Goal: Information Seeking & Learning: Learn about a topic

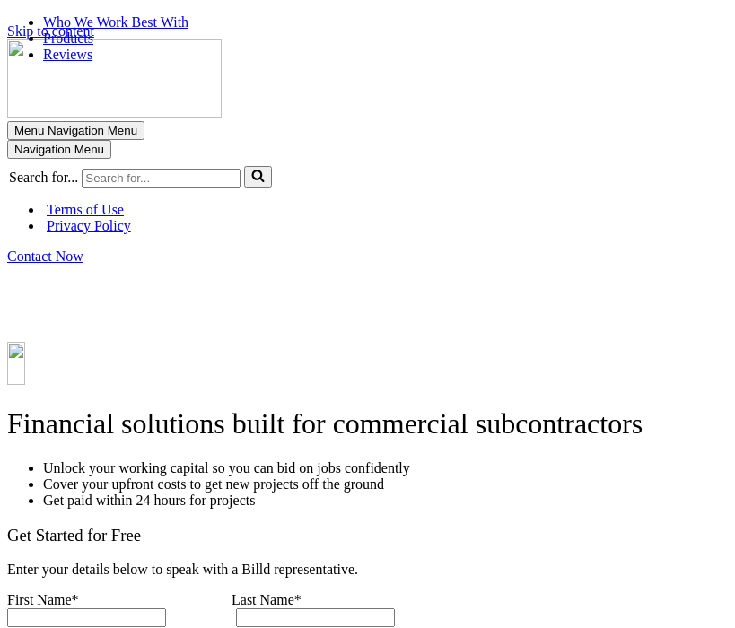
select select "Commercial"
select select "$40M +"
drag, startPoint x: 345, startPoint y: 101, endPoint x: 299, endPoint y: 114, distance: 48.6
drag, startPoint x: 691, startPoint y: 0, endPoint x: 267, endPoint y: 93, distance: 433.7
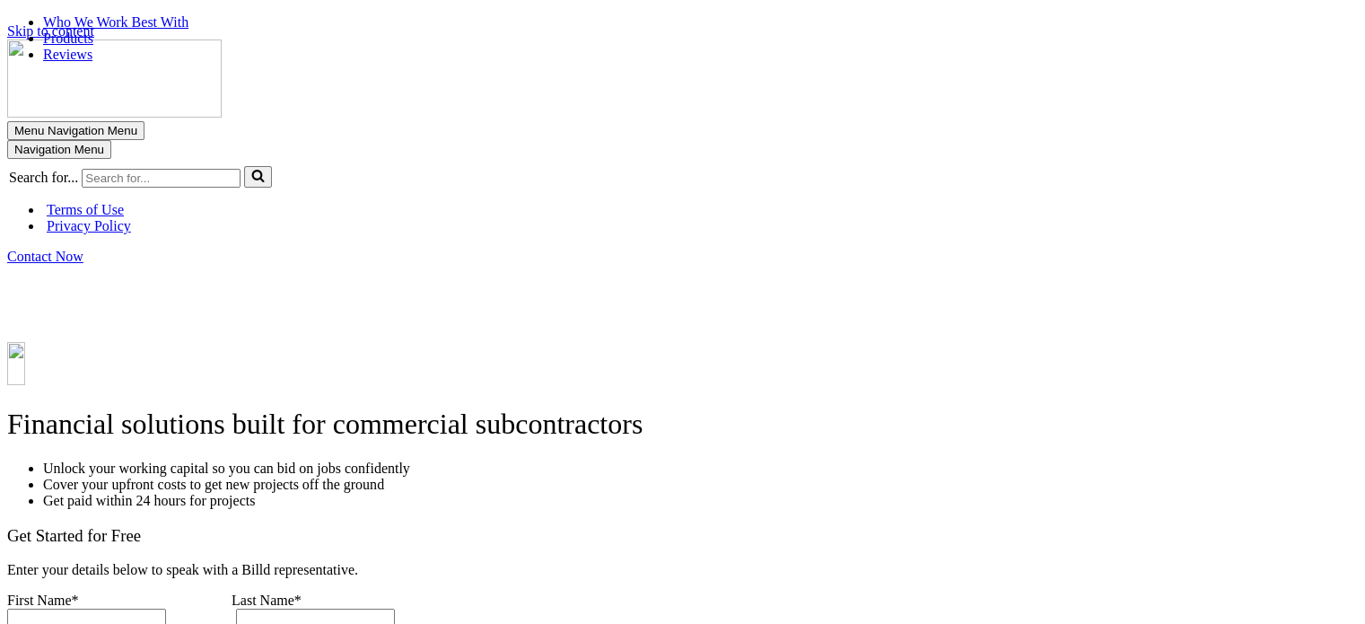
drag, startPoint x: 733, startPoint y: 9, endPoint x: 919, endPoint y: 89, distance: 202.2
drag, startPoint x: 661, startPoint y: 209, endPoint x: 613, endPoint y: 229, distance: 52.3
select select "Commercial"
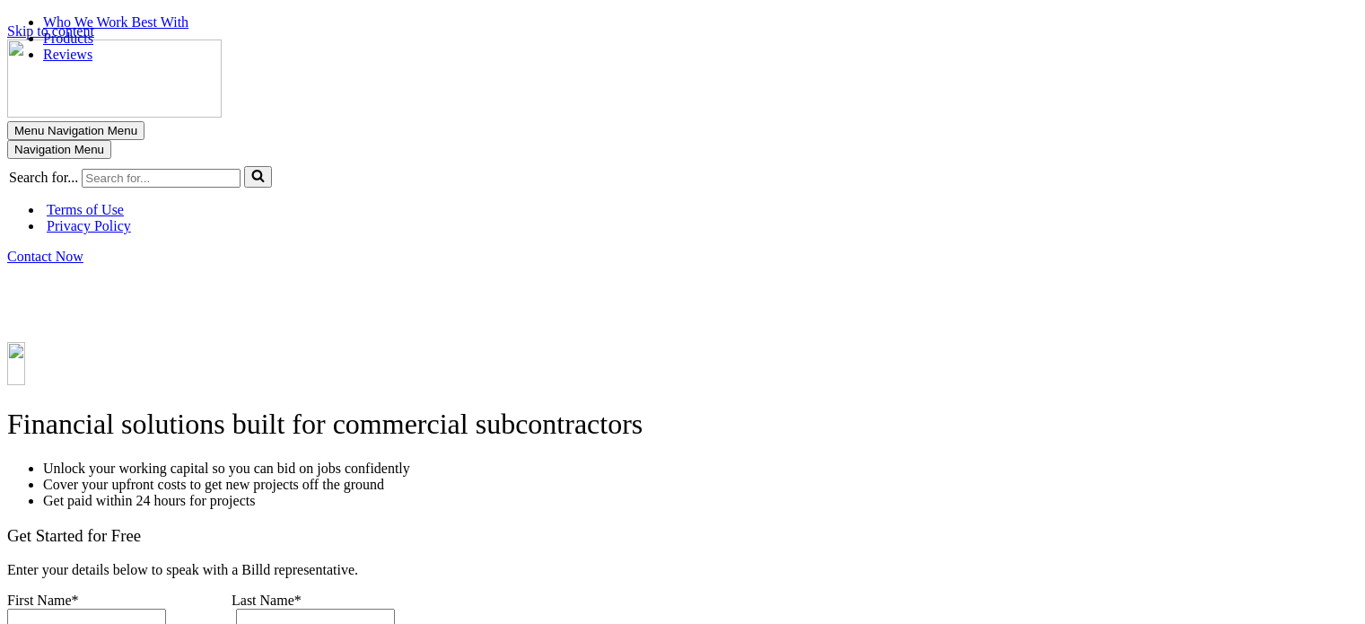
select select "$40M +"
drag, startPoint x: 380, startPoint y: 163, endPoint x: 327, endPoint y: 196, distance: 62.8
drag, startPoint x: 669, startPoint y: 179, endPoint x: 630, endPoint y: 202, distance: 45.1
